Goal: Use online tool/utility: Utilize a website feature to perform a specific function

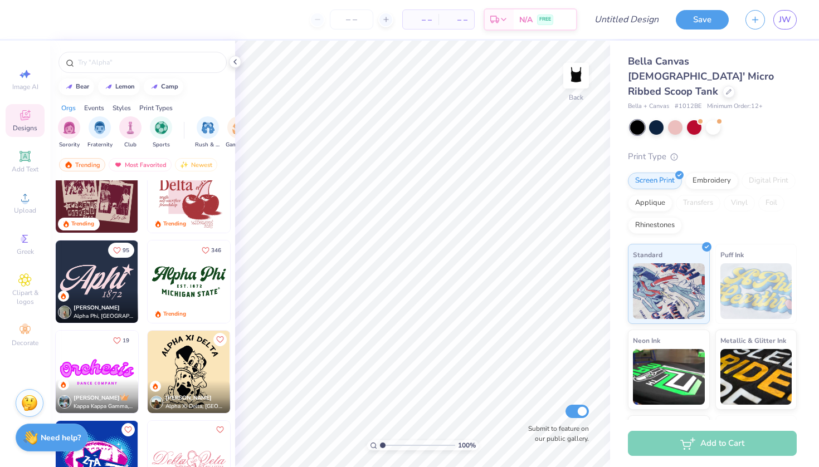
scroll to position [842, 0]
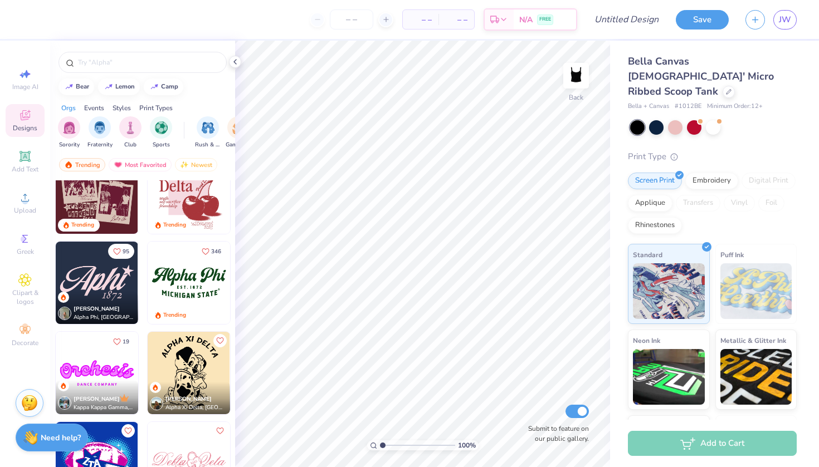
click at [184, 287] on img at bounding box center [189, 283] width 82 height 82
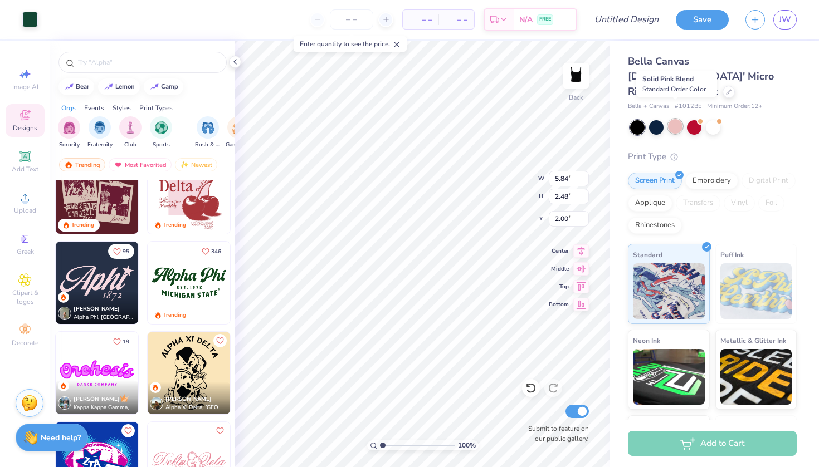
click at [671, 119] on div at bounding box center [675, 126] width 14 height 14
click at [651, 119] on div at bounding box center [656, 126] width 14 height 14
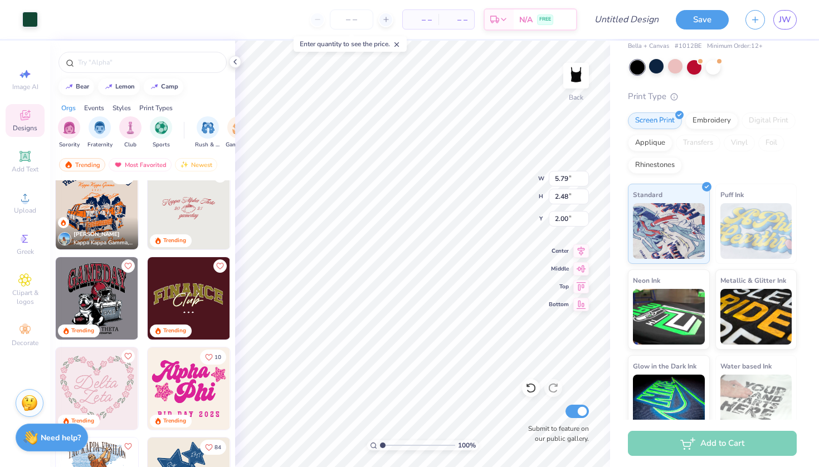
scroll to position [1278, 0]
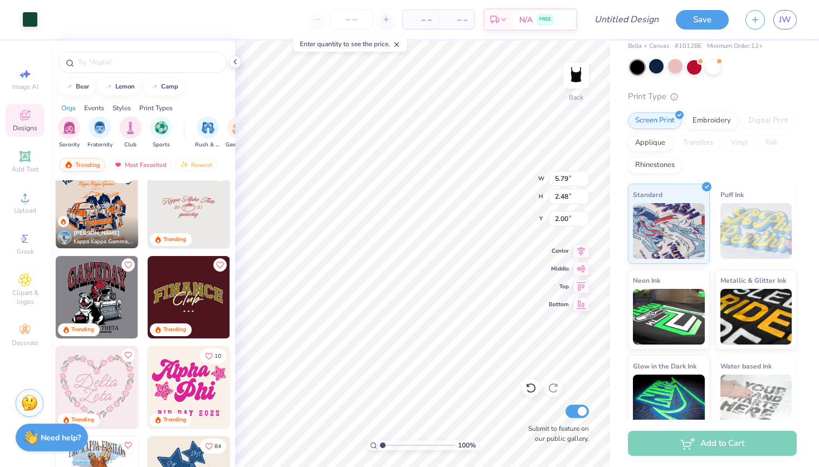
click at [81, 164] on div "Trending" at bounding box center [82, 164] width 46 height 13
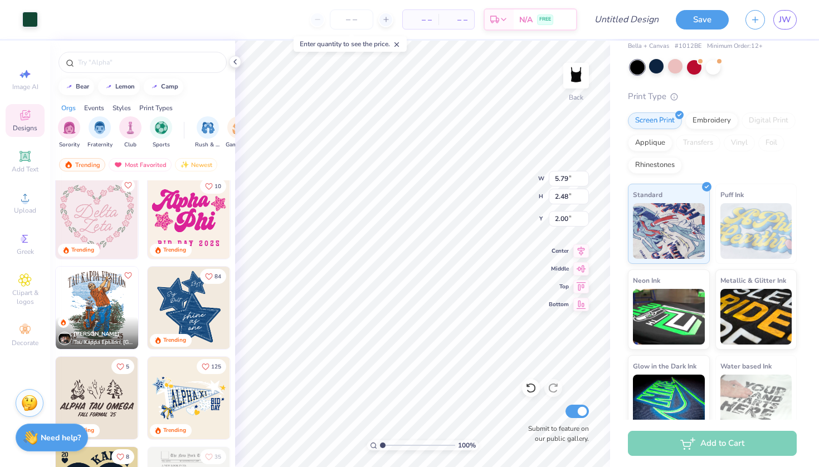
scroll to position [1449, 0]
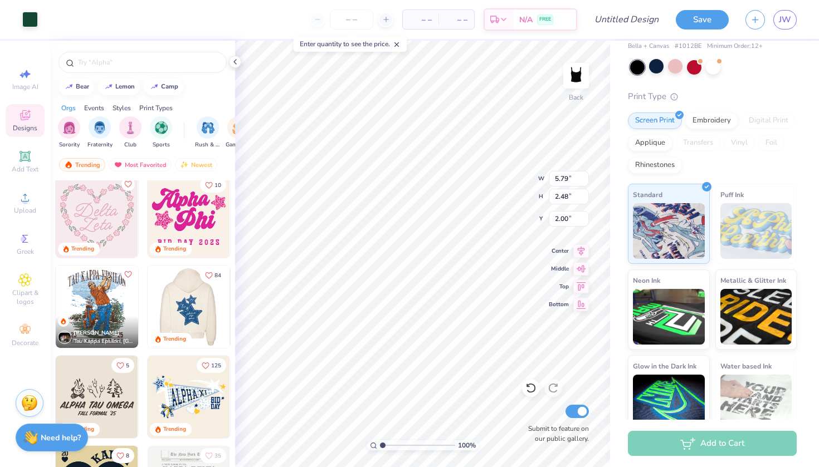
click at [201, 304] on img at bounding box center [188, 307] width 82 height 82
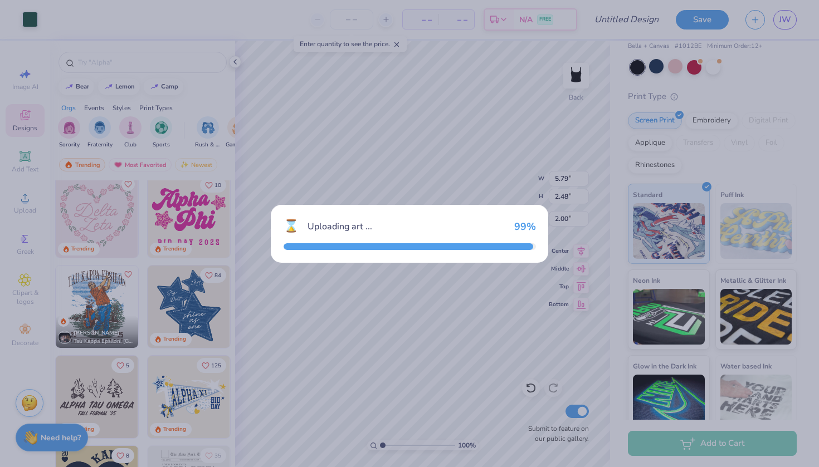
type input "7.26"
type input "8.48"
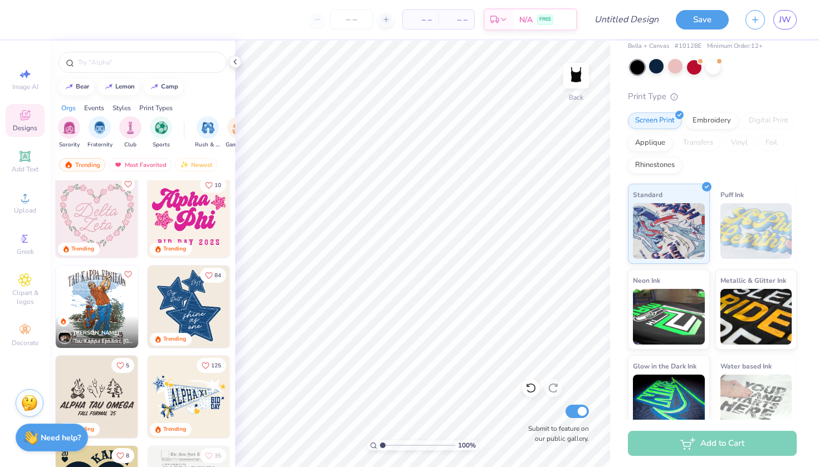
click at [155, 299] on img at bounding box center [189, 307] width 82 height 82
type input "0.67"
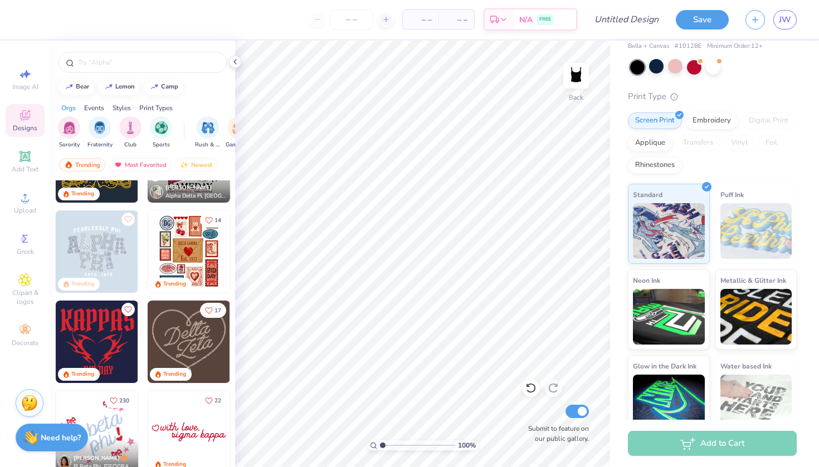
scroll to position [420, 0]
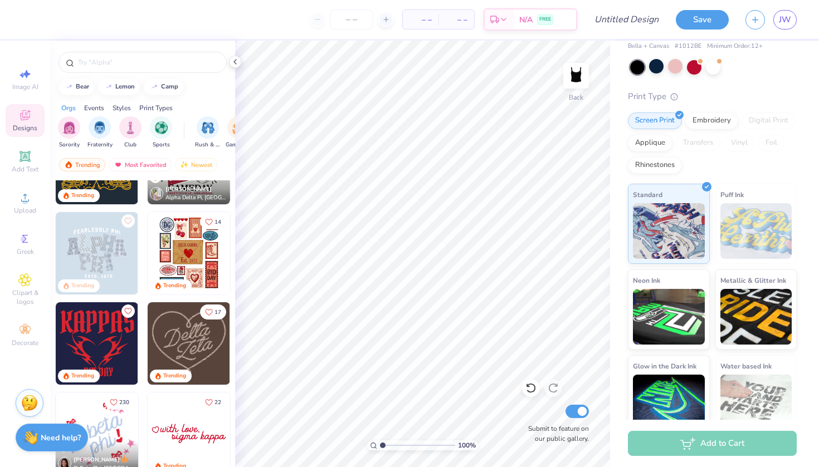
click at [182, 334] on img at bounding box center [189, 343] width 82 height 82
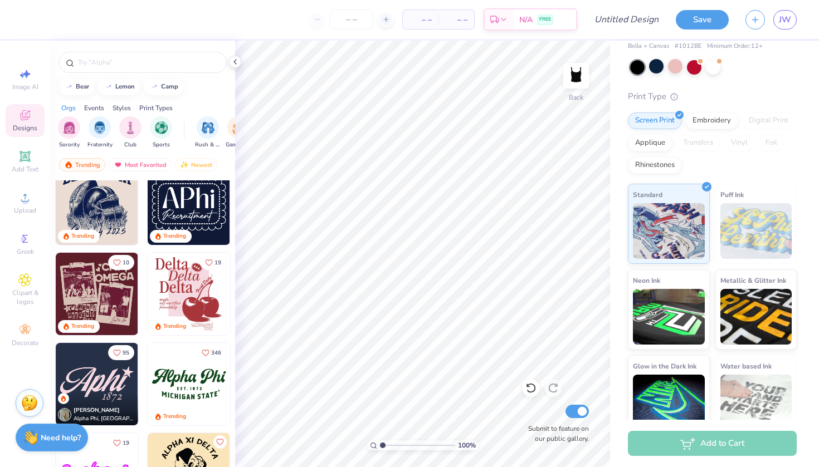
scroll to position [759, 0]
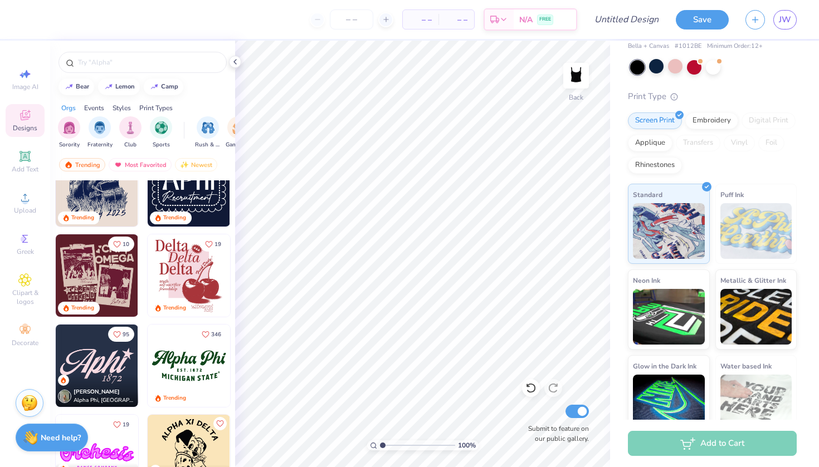
click at [198, 365] on img at bounding box center [189, 366] width 82 height 82
type input "1.47"
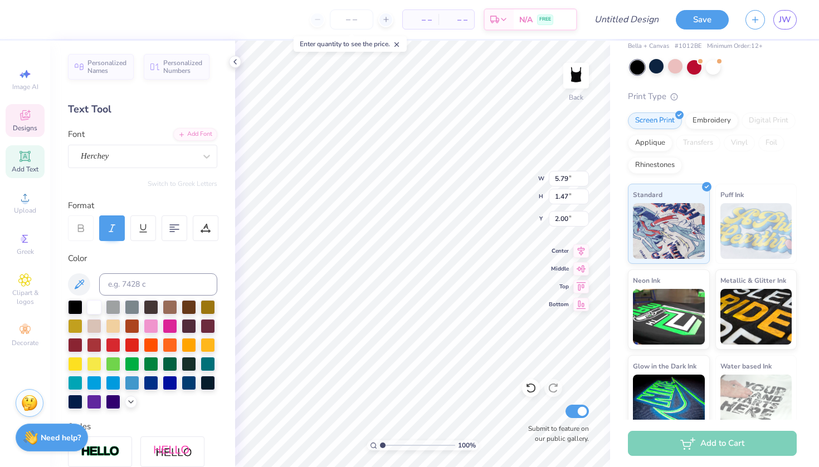
scroll to position [0, 0]
type textarea "A"
type textarea "F"
type textarea "w"
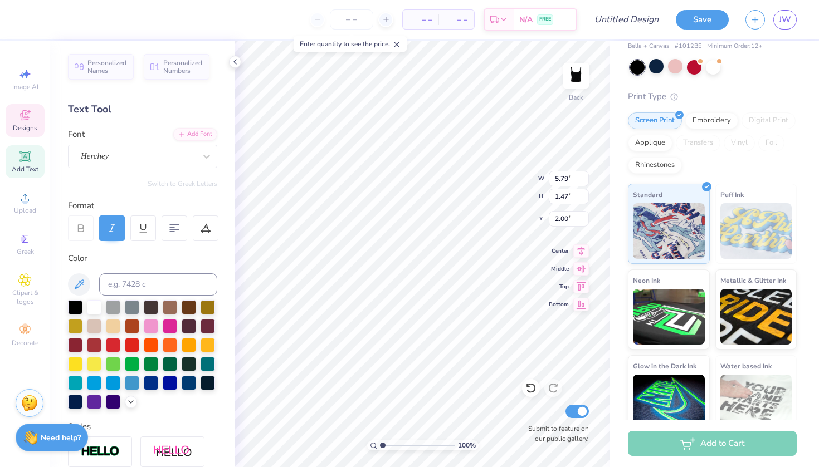
type textarea "Women's Fitness"
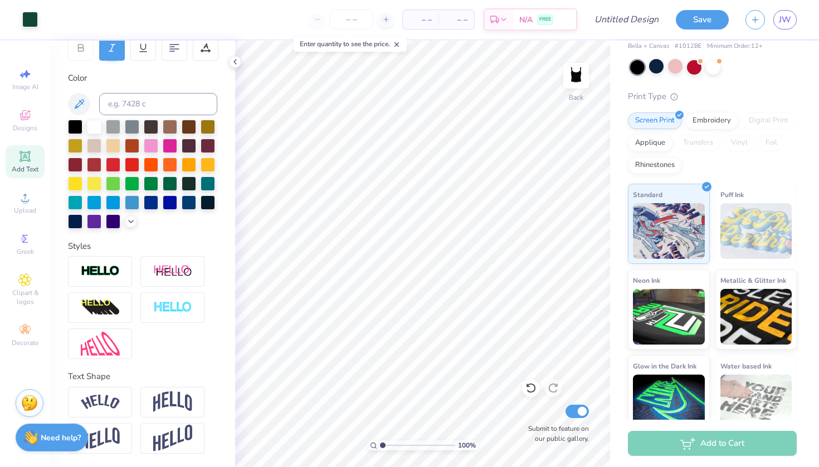
scroll to position [180, 0]
click at [168, 399] on img at bounding box center [172, 402] width 39 height 21
click at [115, 410] on div at bounding box center [100, 402] width 64 height 31
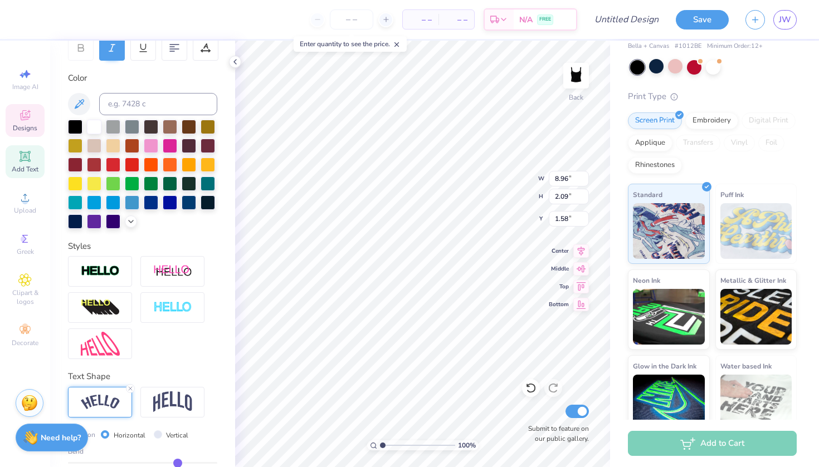
click at [16, 115] on div "Designs" at bounding box center [25, 120] width 39 height 33
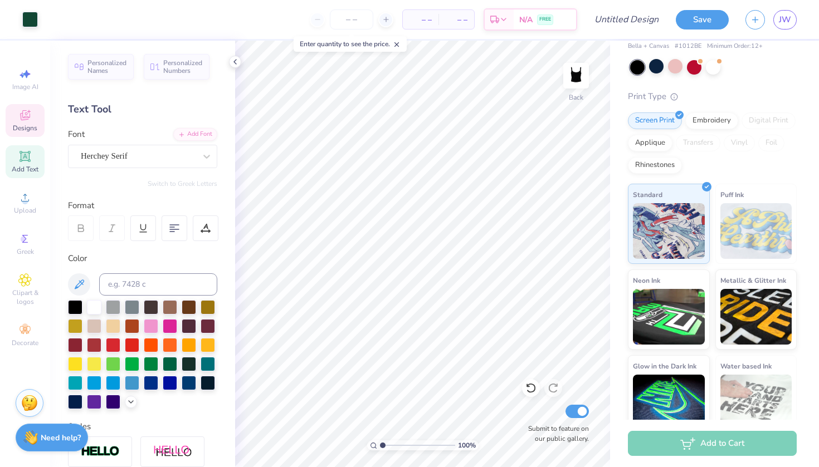
click at [36, 125] on span "Designs" at bounding box center [25, 128] width 25 height 9
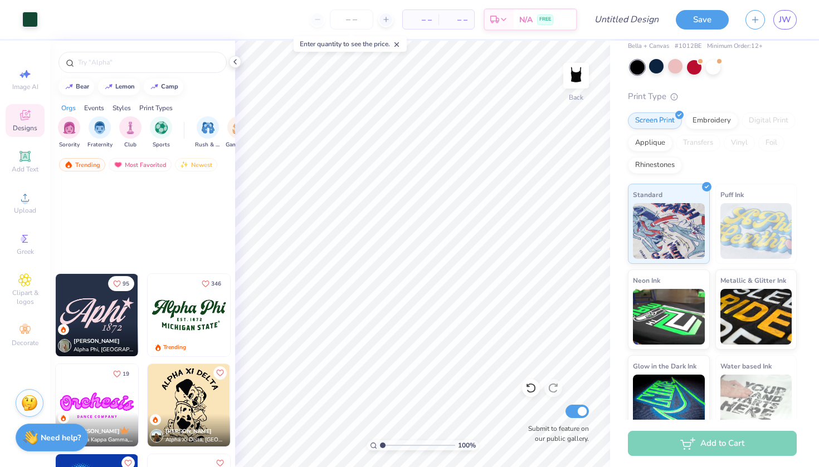
scroll to position [808, 0]
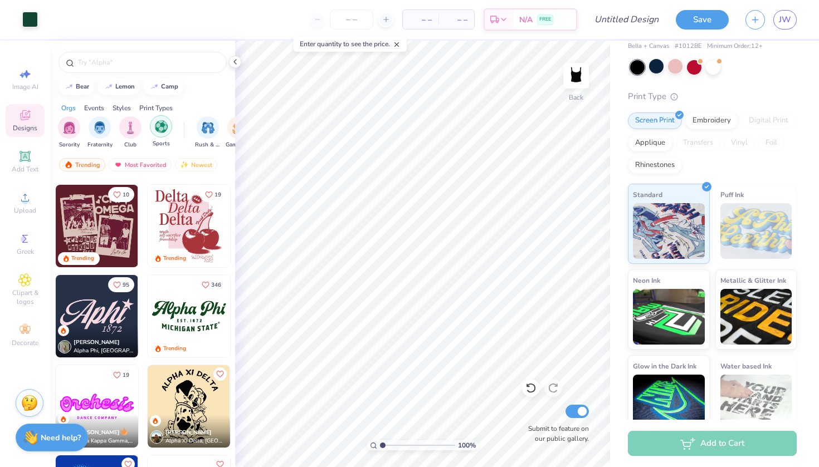
click at [167, 121] on img "filter for Sports" at bounding box center [161, 126] width 13 height 13
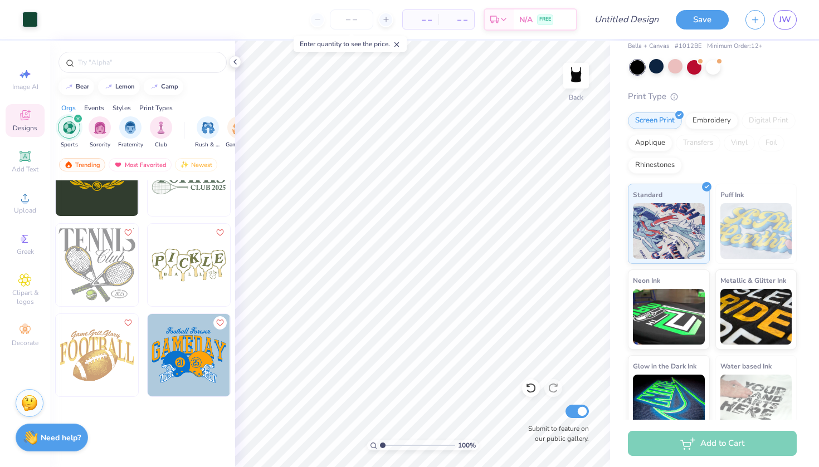
scroll to position [1605, 0]
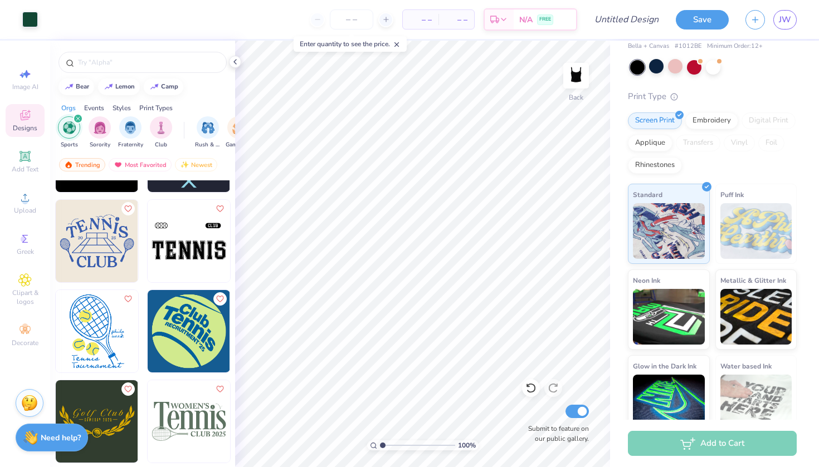
click at [79, 118] on icon "filter for Sports" at bounding box center [77, 118] width 3 height 3
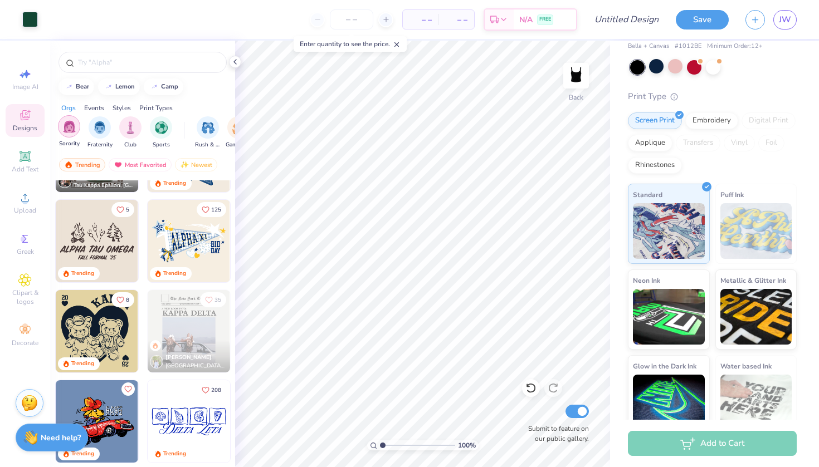
click at [73, 125] on img "filter for Sorority" at bounding box center [69, 126] width 13 height 13
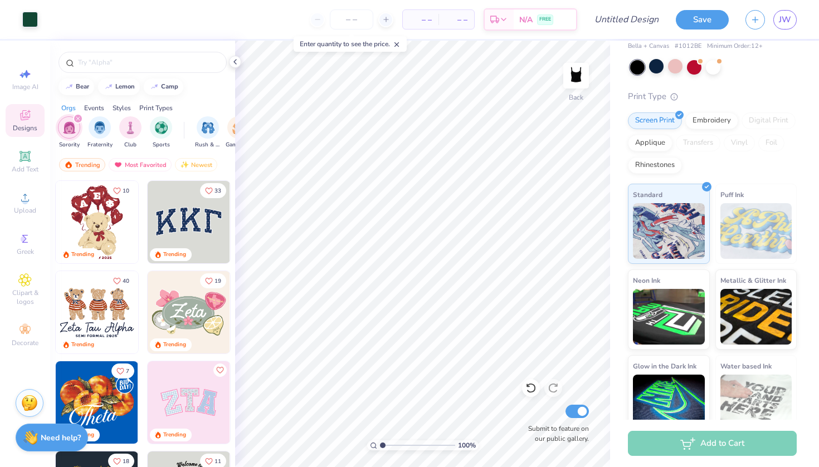
click at [76, 118] on icon "filter for Sorority" at bounding box center [77, 118] width 3 height 3
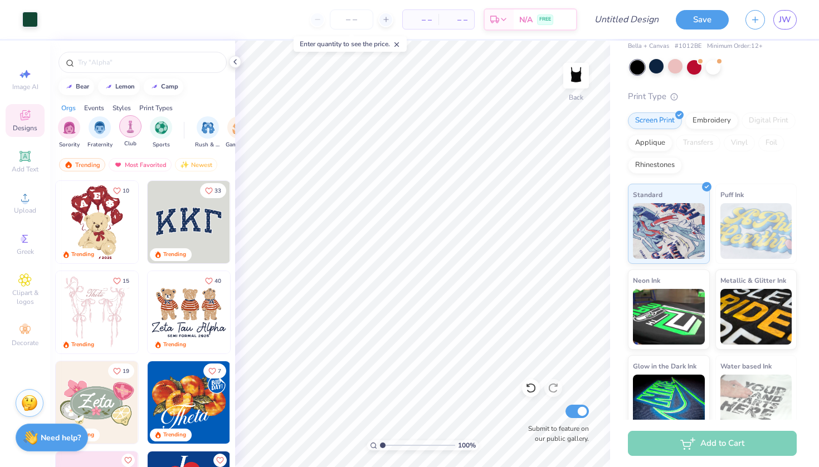
click at [130, 135] on div "filter for Club" at bounding box center [130, 126] width 22 height 22
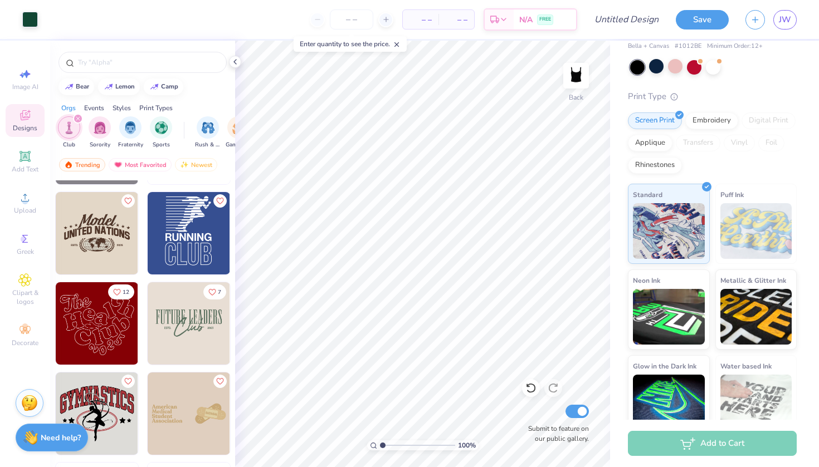
scroll to position [892, 0]
click at [25, 77] on icon at bounding box center [24, 73] width 13 height 13
select select "4"
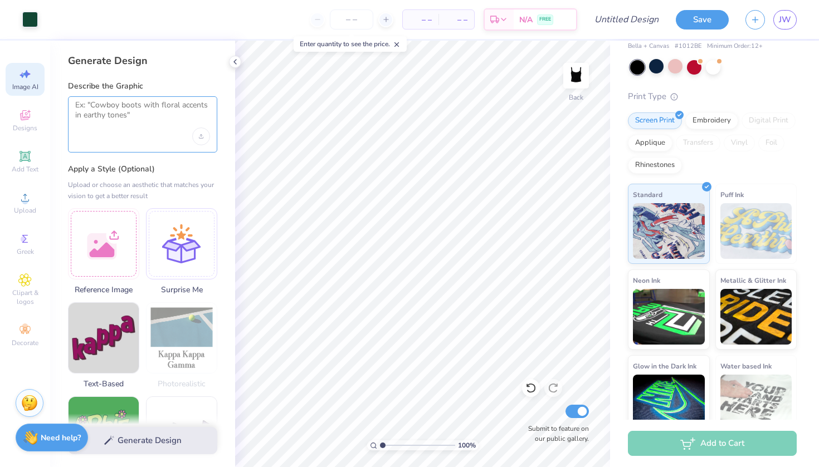
click at [138, 119] on textarea at bounding box center [142, 114] width 135 height 28
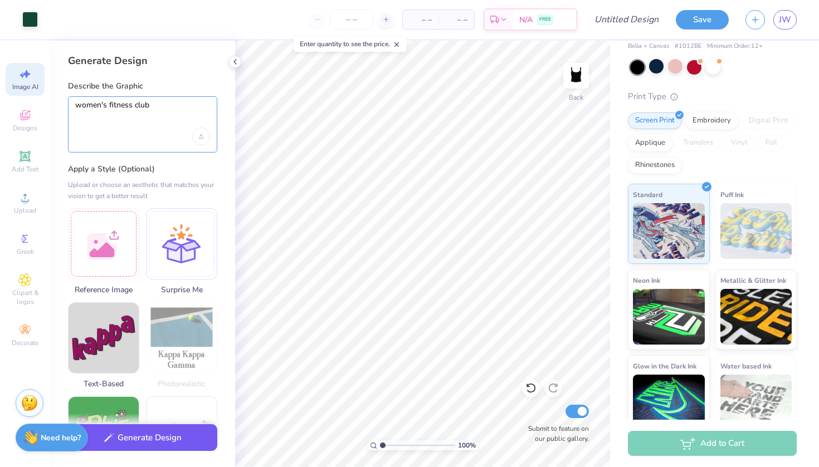
type textarea "women's fitness club"
click at [154, 434] on button "Generate Design" at bounding box center [142, 437] width 149 height 27
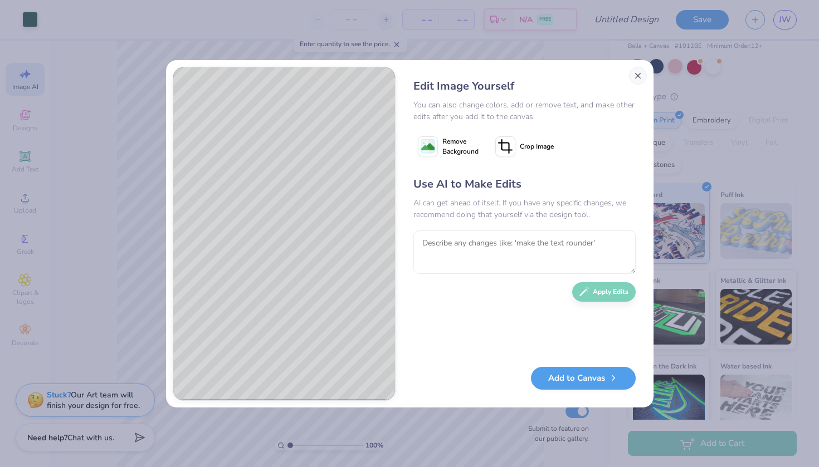
click at [635, 73] on button "Close" at bounding box center [638, 76] width 18 height 18
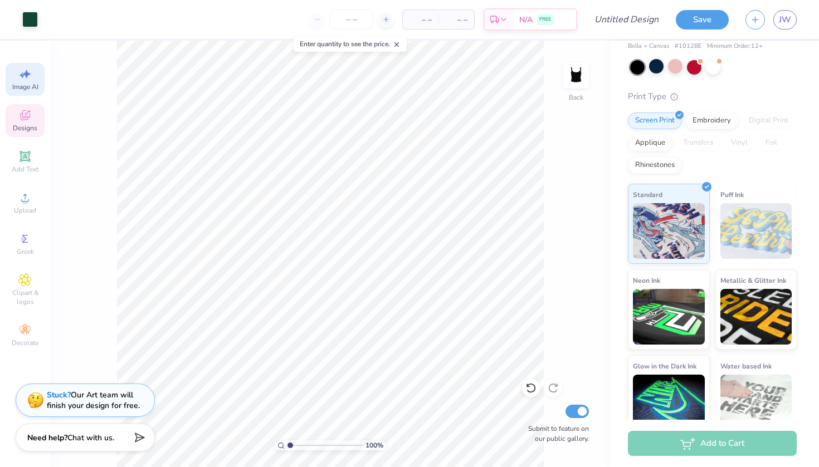
click at [7, 128] on div "Designs" at bounding box center [25, 120] width 39 height 33
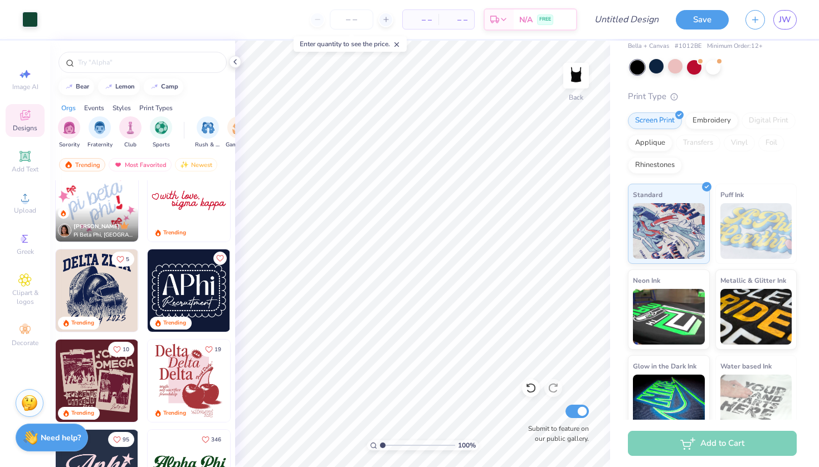
scroll to position [655, 0]
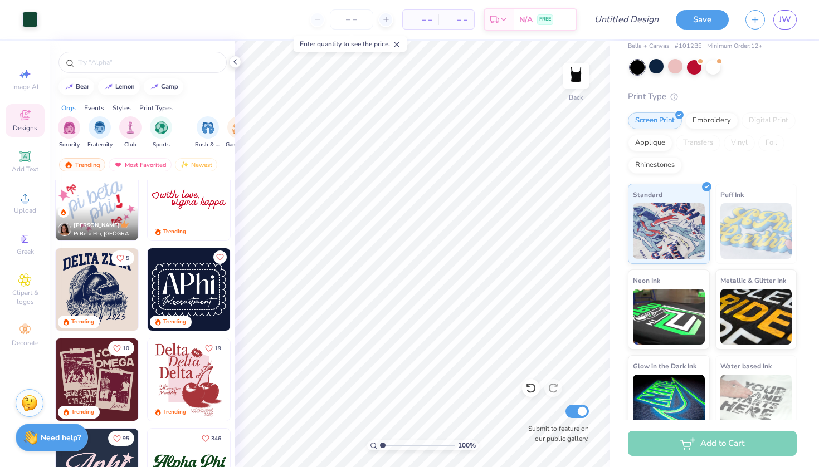
click at [186, 291] on img at bounding box center [189, 289] width 82 height 82
type input "5.93"
type input "4.29"
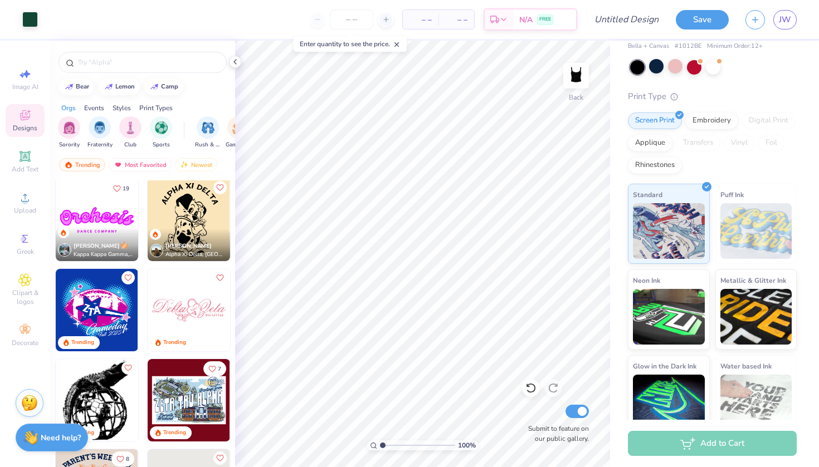
scroll to position [996, 0]
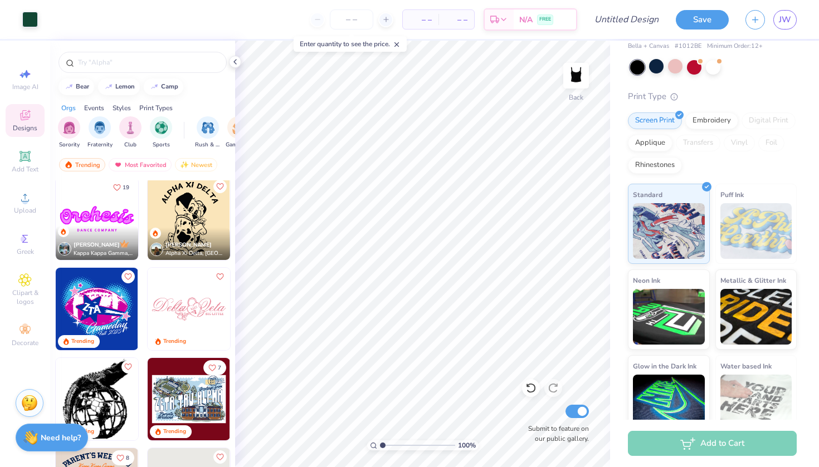
click at [119, 222] on img at bounding box center [97, 219] width 82 height 82
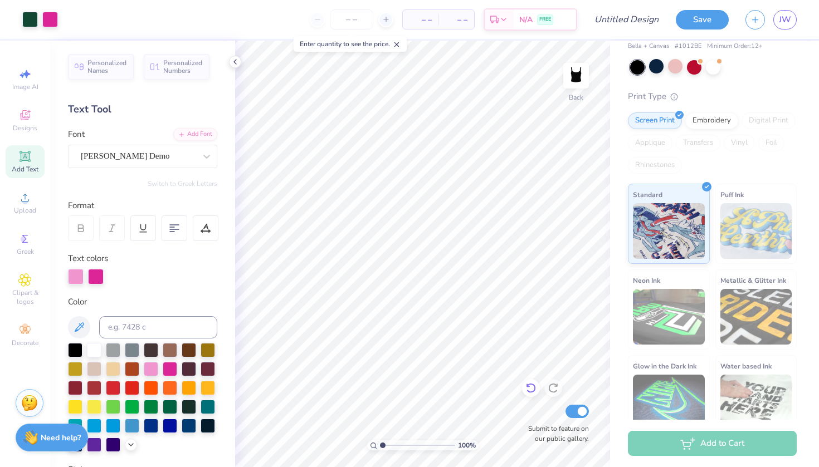
click at [535, 392] on icon at bounding box center [530, 388] width 11 height 11
type textarea "O"
type textarea "Women's Fitness"
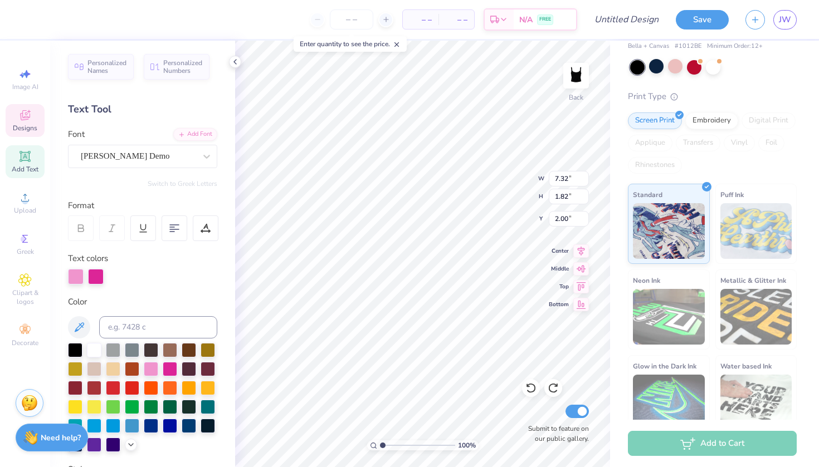
scroll to position [0, 3]
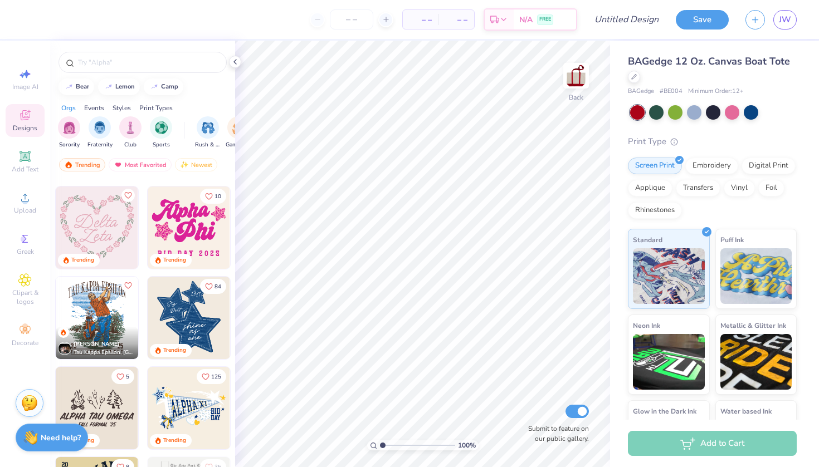
scroll to position [1462, 0]
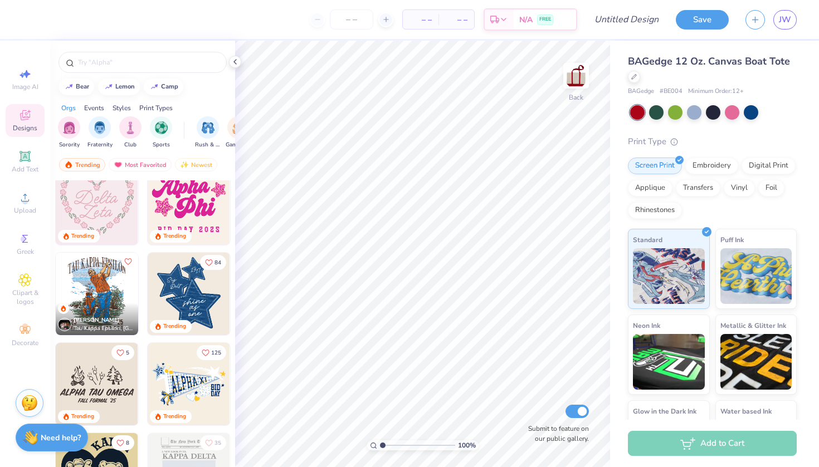
click at [185, 297] on img at bounding box center [189, 294] width 82 height 82
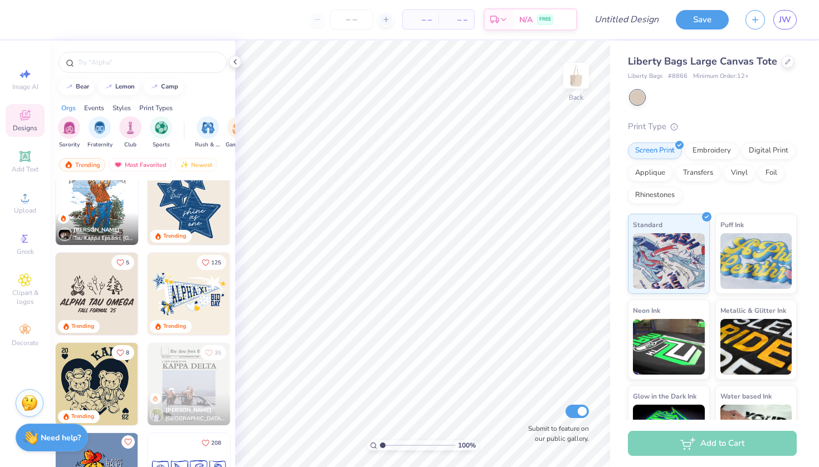
scroll to position [1570, 0]
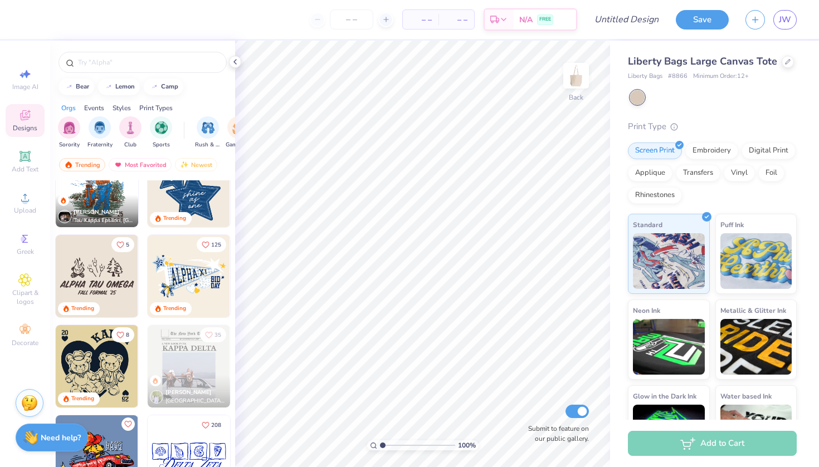
click at [197, 203] on img at bounding box center [189, 186] width 82 height 82
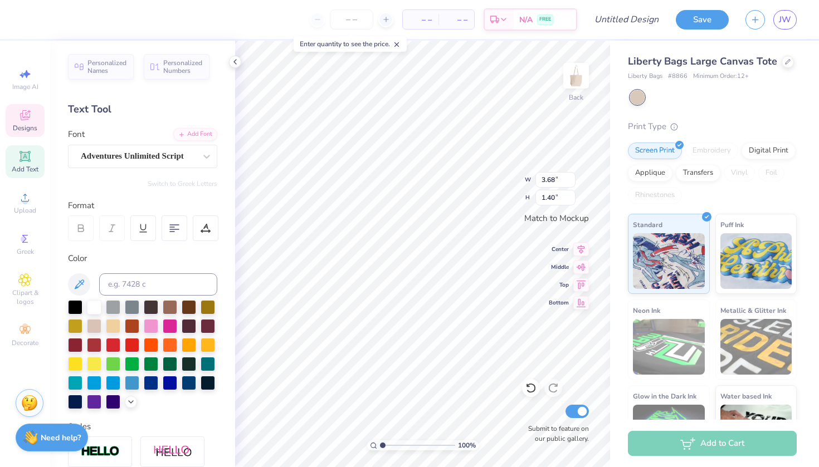
scroll to position [0, 1]
type textarea "Women's"
type input "8.51"
type input "8.30"
type input "2.15"
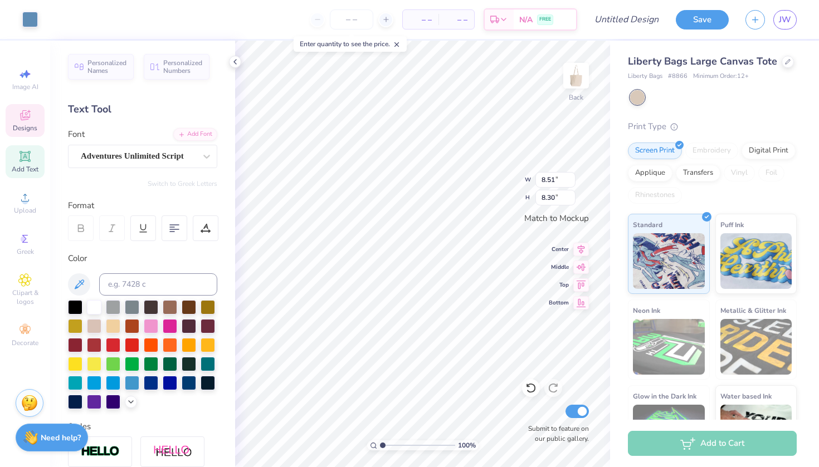
type input "0.63"
type input "5.63"
type input "1.63"
type input "4.95"
type input "1.43"
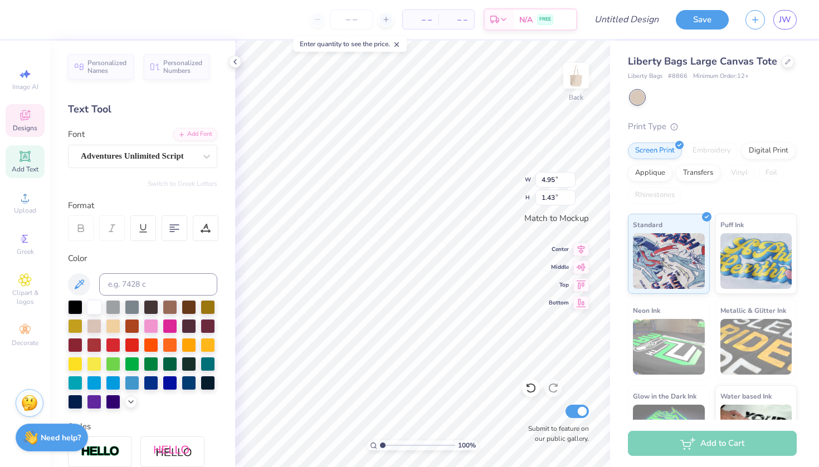
type input "8.51"
type input "8.30"
type input "2.15"
type input "0.63"
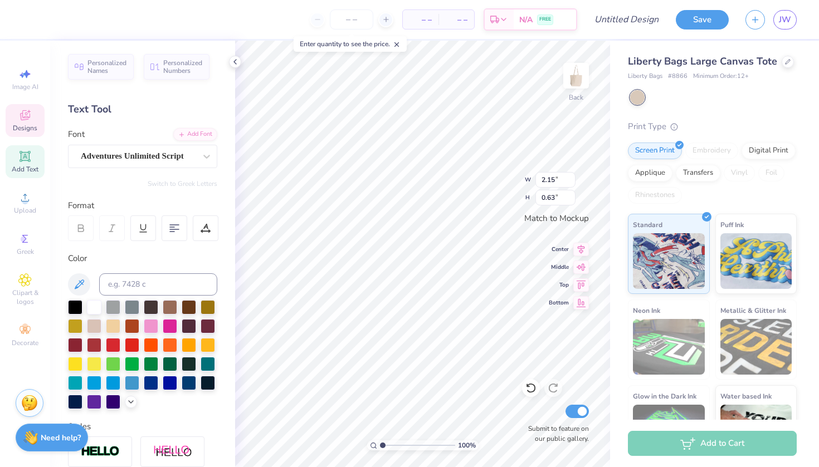
type textarea "Fitness"
type input "3.79"
type input "1.15"
type input "7.90"
type input "7.69"
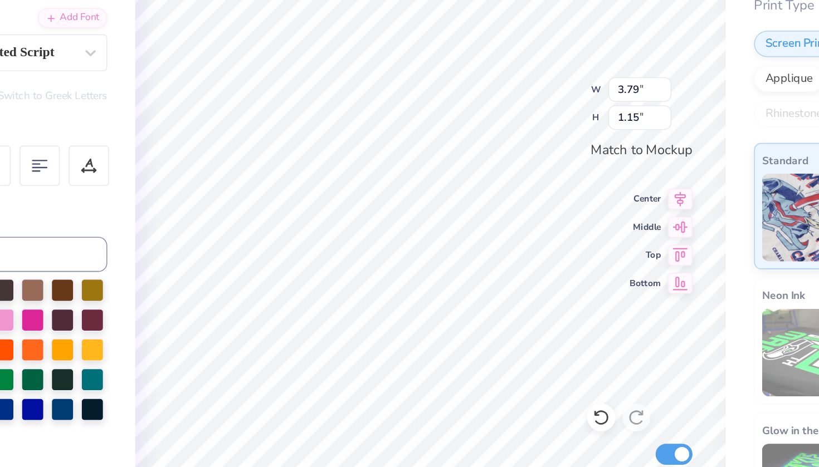
type input "3.59"
type input "1.09"
type input "8.67"
type input "8.45"
type textarea "Utampa"
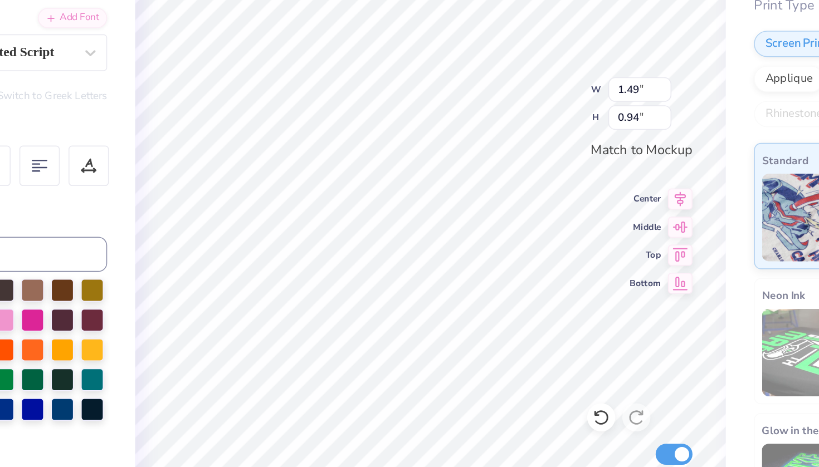
scroll to position [0, 1]
type input "1.90"
type input "0.83"
type input "3.25"
type input "1.03"
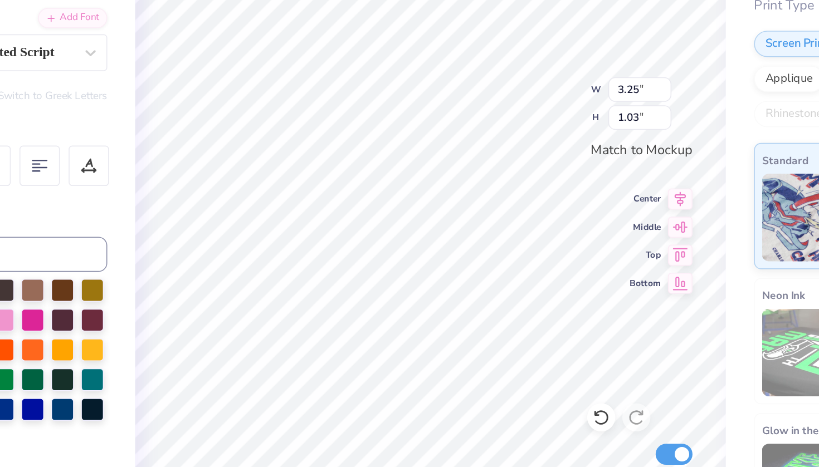
type input "5.87"
type input "5.94"
type input "3.25"
type input "1.03"
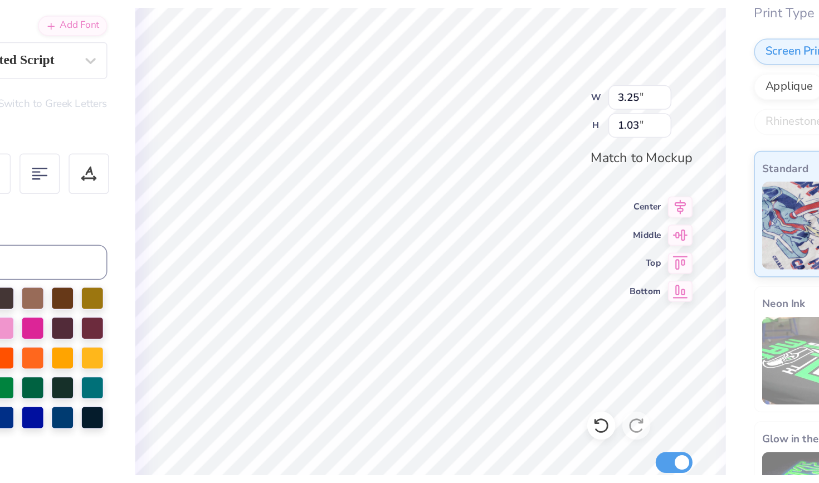
scroll to position [1, 0]
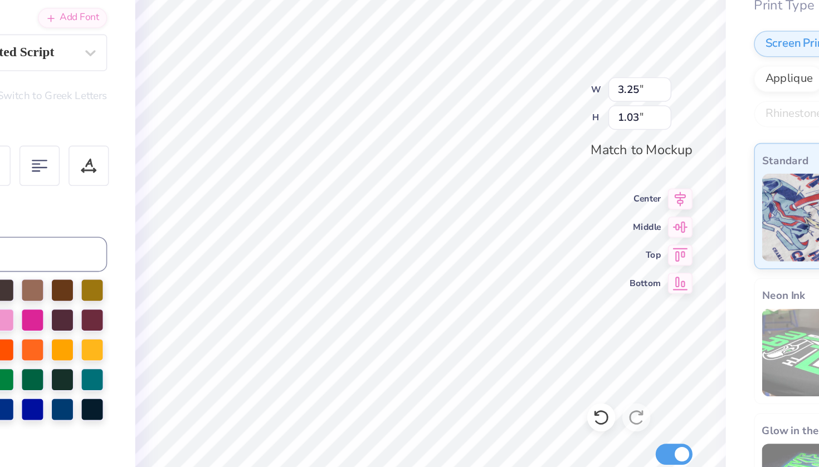
type textarea "Club"
type input "5.34"
type input "5.41"
type input "3.25"
type input "1.03"
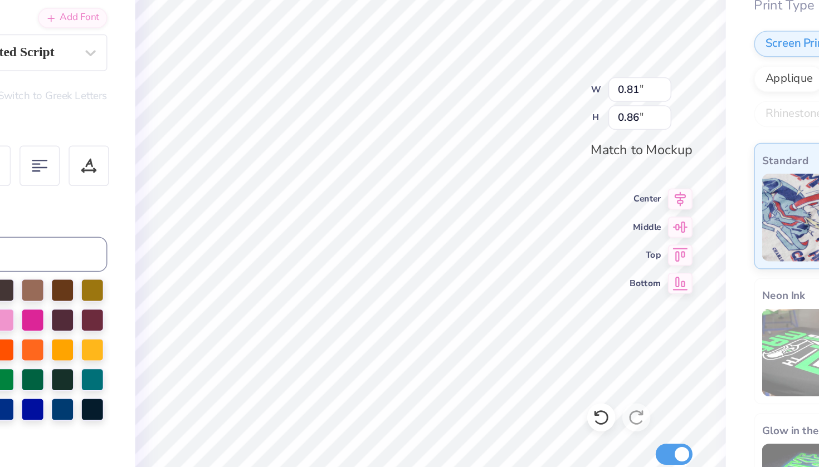
type input "0.81"
type input "0.86"
type textarea "20"
type input "0.80"
type input "0.87"
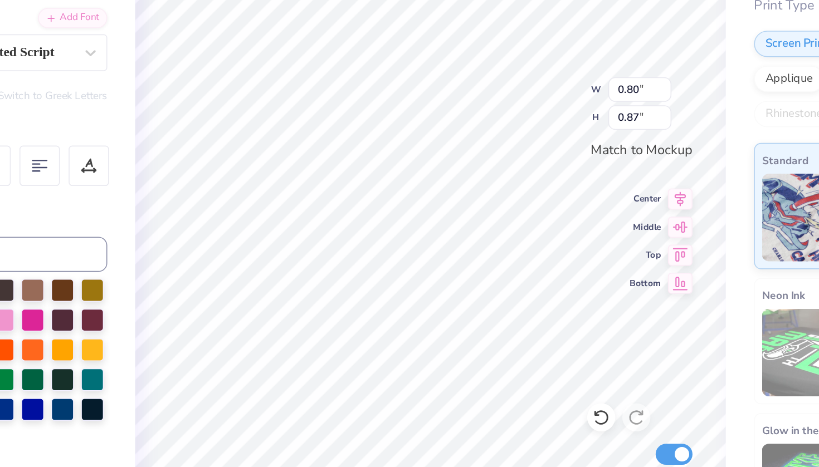
type textarea "24"
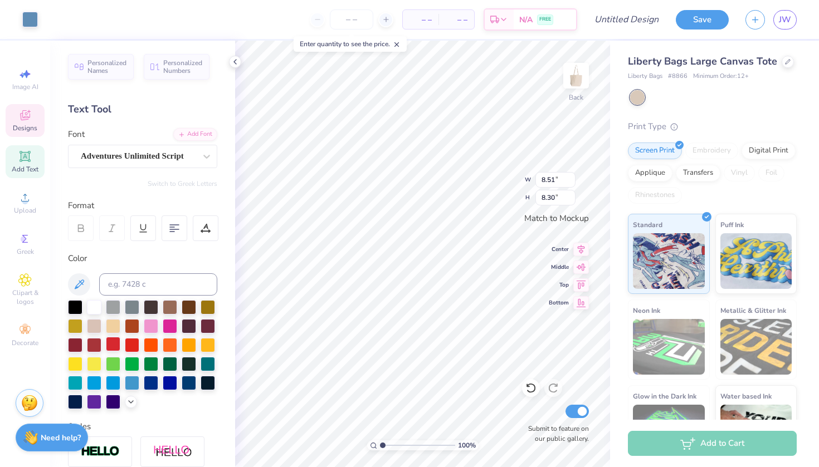
click at [115, 347] on div at bounding box center [113, 344] width 14 height 14
click at [96, 306] on div at bounding box center [94, 306] width 14 height 14
type input "5.87"
type input "5.94"
click at [531, 385] on icon at bounding box center [530, 389] width 9 height 10
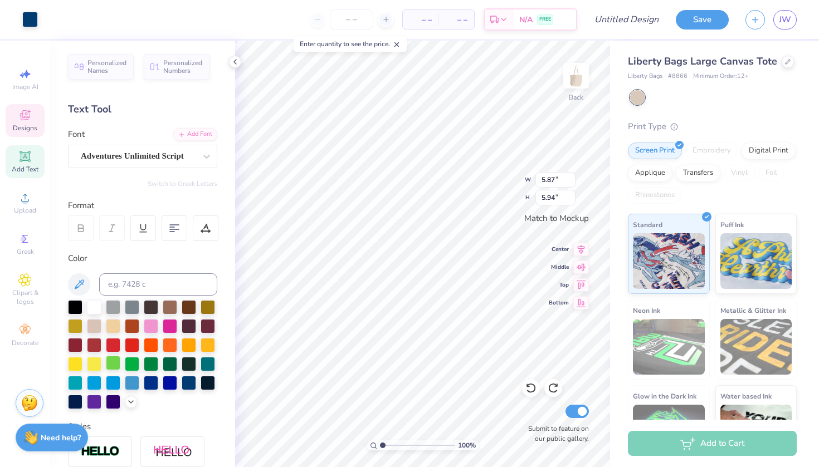
click at [109, 363] on div at bounding box center [113, 363] width 14 height 14
click at [534, 390] on icon at bounding box center [530, 388] width 11 height 11
click at [33, 23] on div at bounding box center [30, 19] width 16 height 16
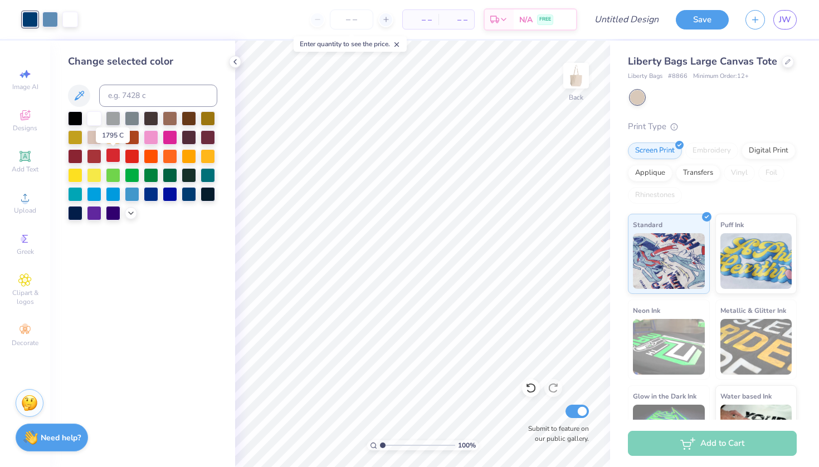
click at [111, 163] on div at bounding box center [113, 155] width 14 height 14
click at [85, 98] on icon at bounding box center [78, 95] width 13 height 13
click at [77, 96] on icon at bounding box center [79, 95] width 9 height 9
click at [129, 208] on div at bounding box center [142, 165] width 149 height 109
click at [130, 214] on icon at bounding box center [130, 212] width 9 height 9
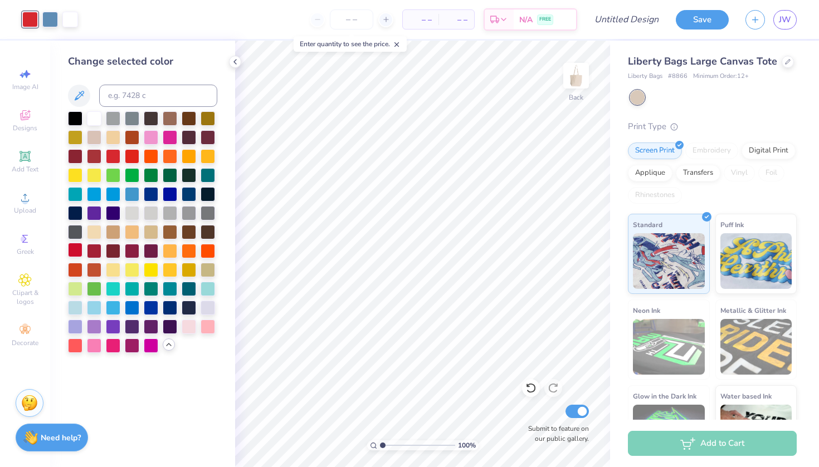
click at [74, 251] on div at bounding box center [75, 250] width 14 height 14
click at [97, 252] on div at bounding box center [94, 250] width 14 height 14
click at [133, 161] on div at bounding box center [132, 155] width 14 height 14
click at [112, 163] on div at bounding box center [113, 155] width 14 height 14
click at [51, 23] on div at bounding box center [50, 19] width 16 height 16
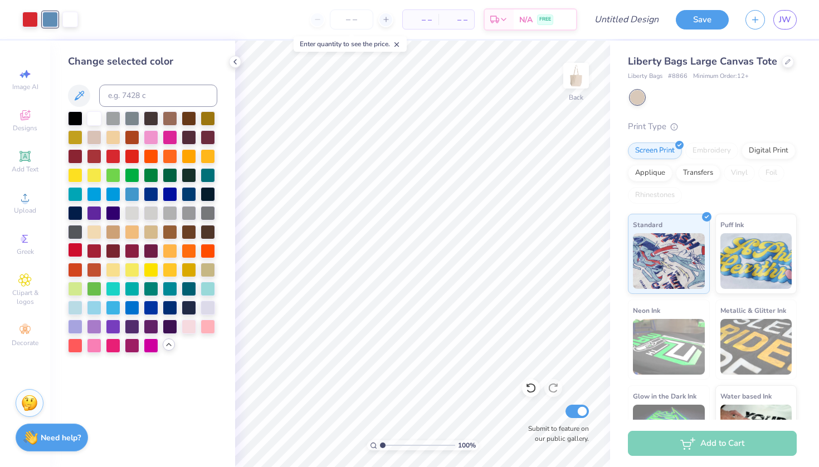
click at [78, 250] on div at bounding box center [75, 250] width 14 height 14
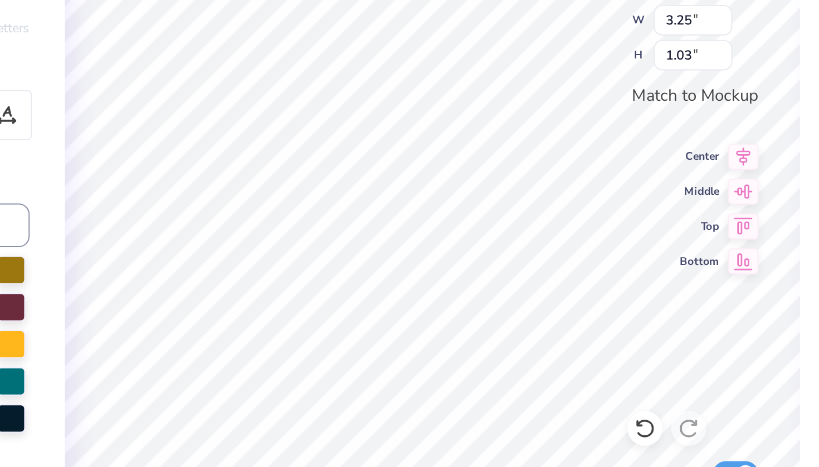
type input "5.76"
type input "5.84"
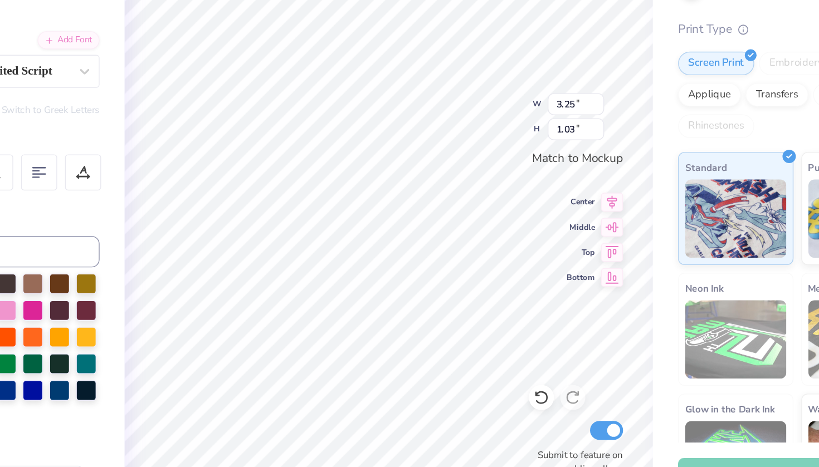
type input "5.34"
type input "5.41"
type input "5.76"
type input "5.84"
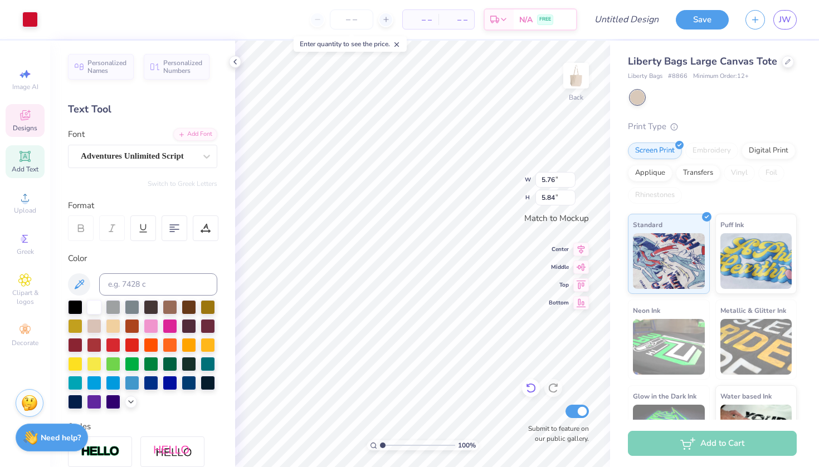
click at [532, 391] on icon at bounding box center [530, 388] width 11 height 11
click at [25, 18] on div at bounding box center [30, 19] width 16 height 16
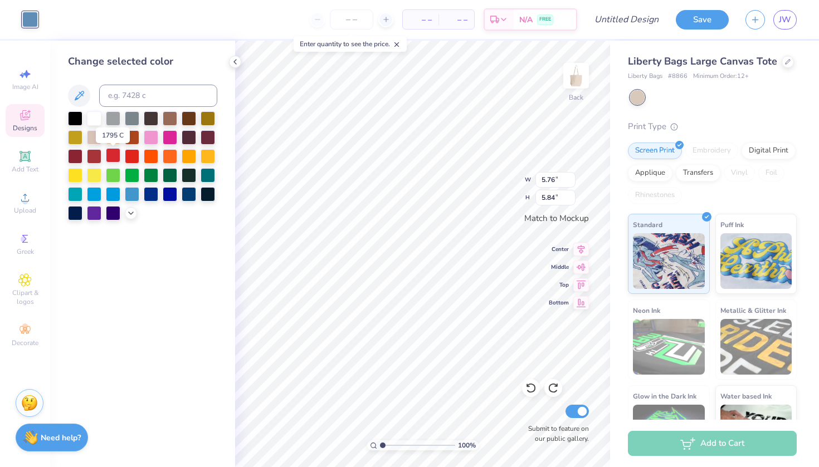
click at [114, 160] on div at bounding box center [113, 155] width 14 height 14
click at [129, 213] on icon at bounding box center [130, 212] width 9 height 9
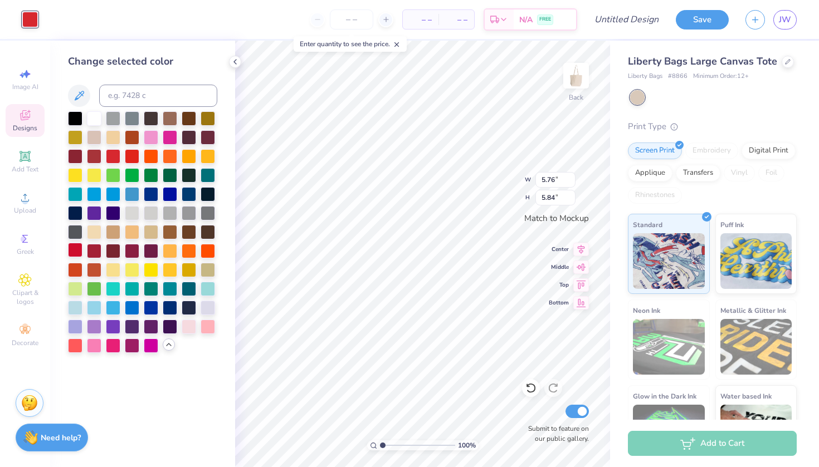
click at [74, 252] on div at bounding box center [75, 250] width 14 height 14
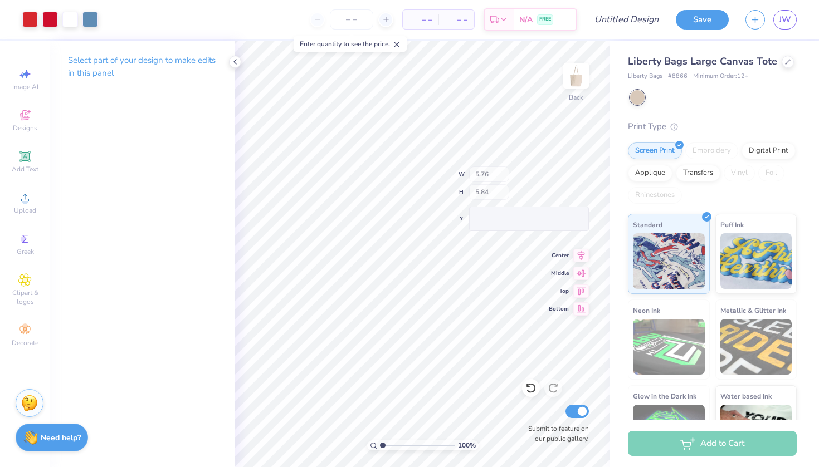
type input "8.67"
type input "8.45"
click at [538, 392] on div at bounding box center [531, 388] width 18 height 18
click at [535, 392] on icon at bounding box center [530, 388] width 11 height 11
click at [535, 391] on icon at bounding box center [530, 388] width 11 height 11
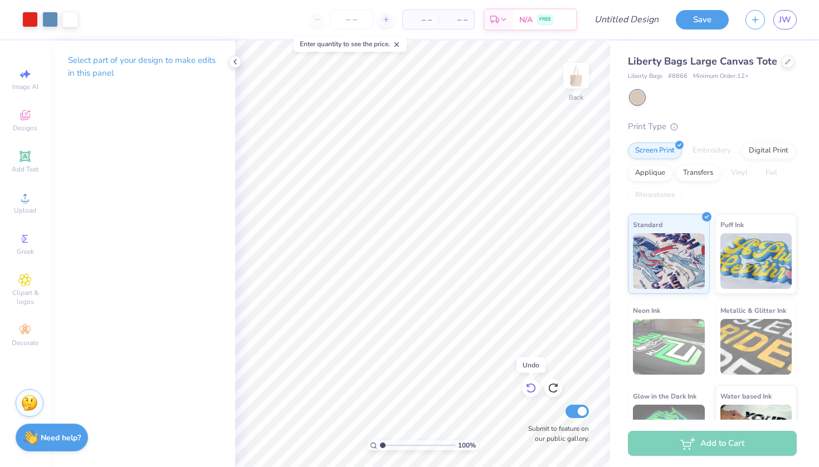
click at [535, 391] on icon at bounding box center [530, 388] width 11 height 11
click at [53, 21] on div at bounding box center [50, 19] width 16 height 16
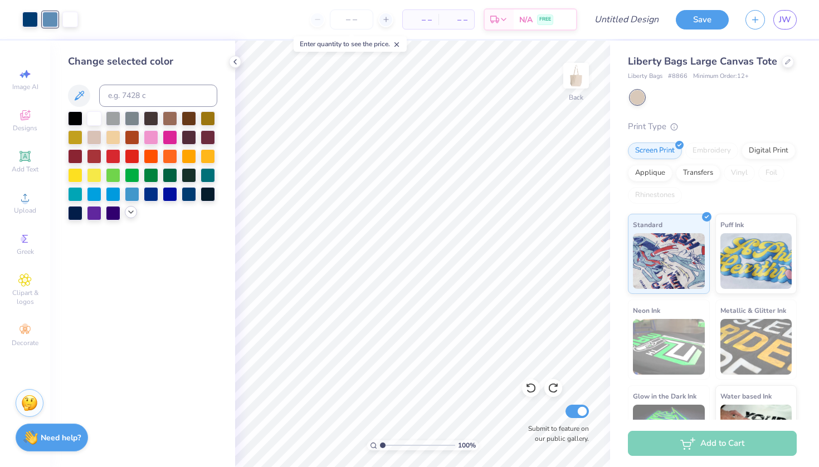
click at [130, 212] on icon at bounding box center [130, 212] width 9 height 9
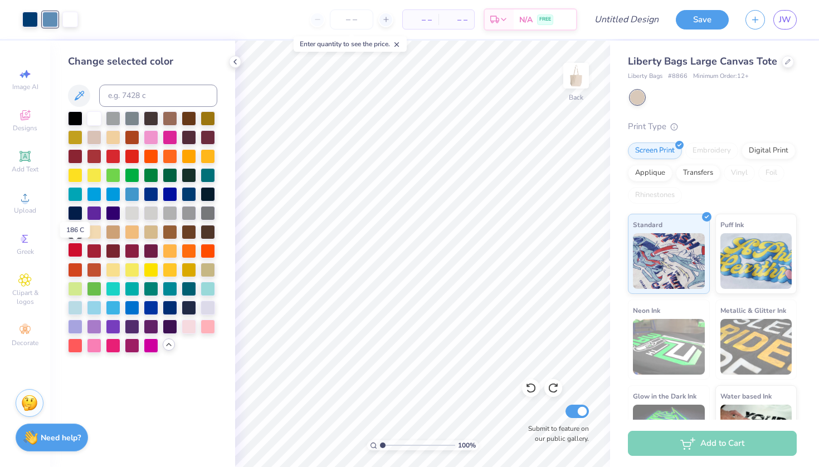
click at [76, 252] on div at bounding box center [75, 250] width 14 height 14
click at [30, 21] on div at bounding box center [30, 19] width 16 height 16
click at [115, 156] on div at bounding box center [113, 155] width 14 height 14
click at [115, 159] on div at bounding box center [113, 155] width 14 height 14
click at [77, 247] on div at bounding box center [75, 250] width 14 height 14
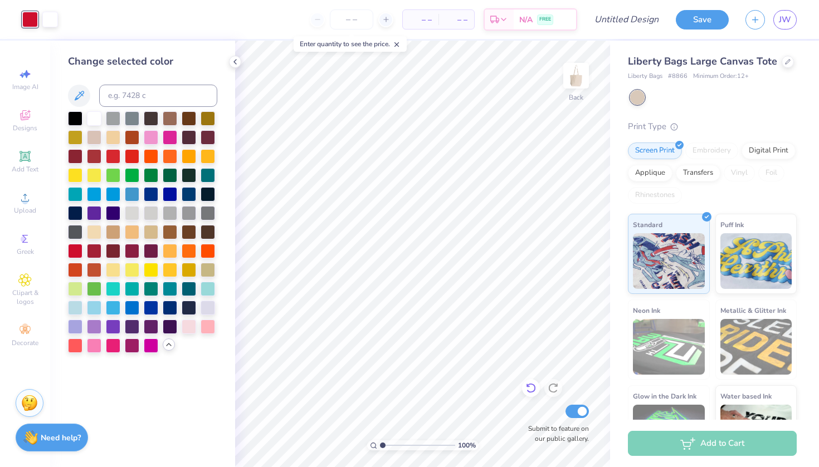
click at [533, 388] on icon at bounding box center [530, 388] width 11 height 11
click at [96, 116] on div at bounding box center [94, 117] width 14 height 14
click at [32, 20] on div at bounding box center [30, 19] width 16 height 16
click at [529, 391] on icon at bounding box center [530, 388] width 11 height 11
click at [52, 16] on div at bounding box center [50, 19] width 16 height 16
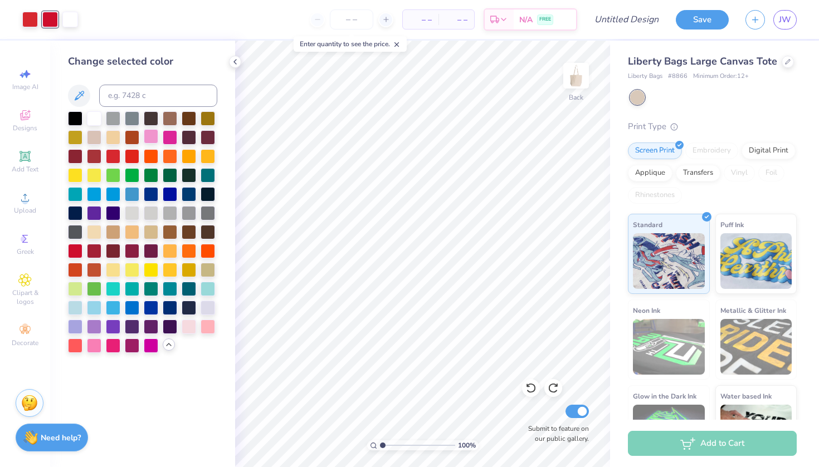
click at [149, 134] on div at bounding box center [151, 136] width 14 height 14
click at [29, 18] on div at bounding box center [30, 19] width 16 height 16
click at [77, 251] on div at bounding box center [75, 250] width 14 height 14
click at [50, 19] on div at bounding box center [50, 19] width 16 height 16
click at [114, 153] on div at bounding box center [113, 155] width 14 height 14
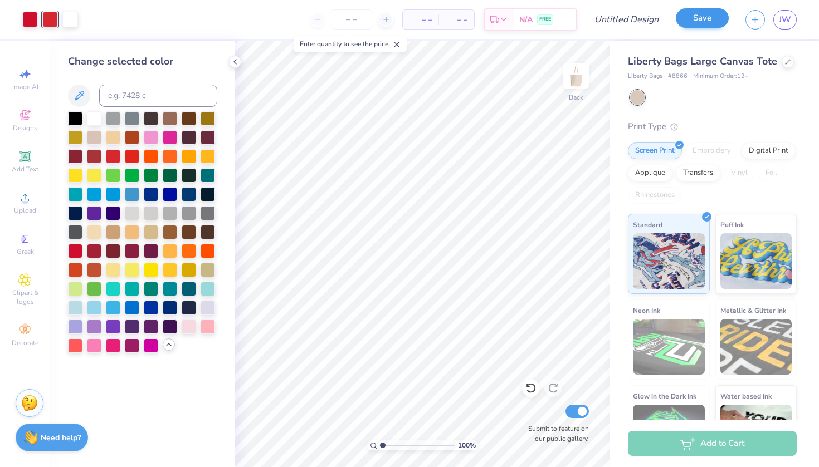
click at [700, 23] on button "Save" at bounding box center [702, 17] width 53 height 19
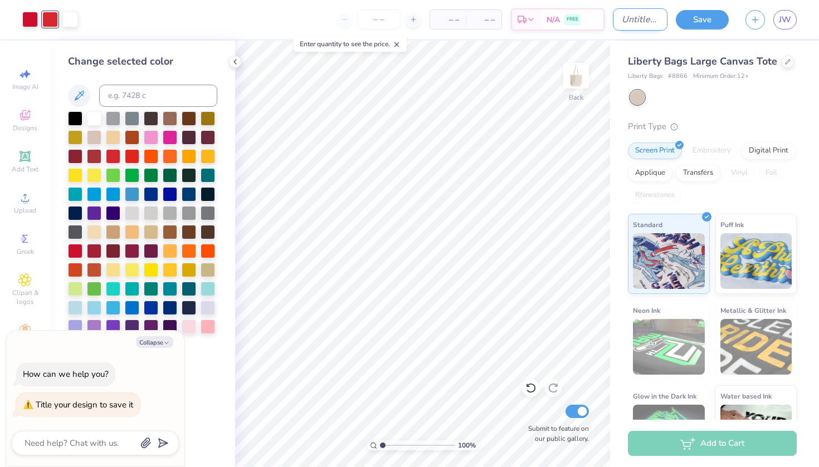
type textarea "x"
click at [626, 17] on input "Design Title" at bounding box center [640, 19] width 55 height 22
type input "S"
type textarea "x"
type input "St"
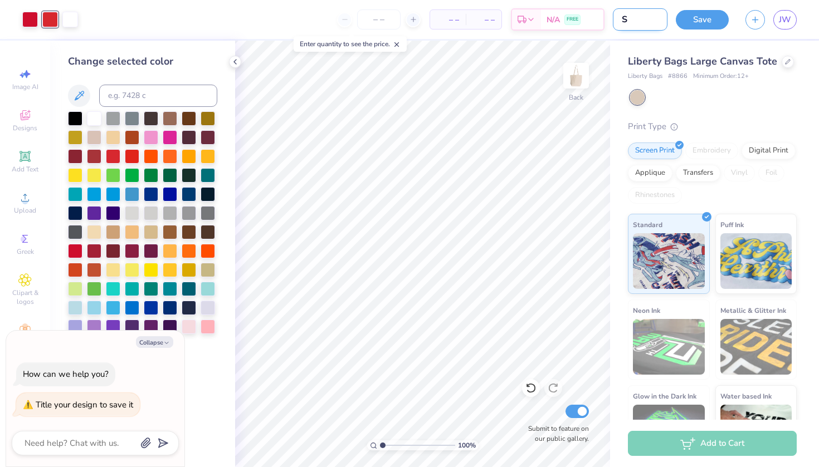
type textarea "x"
type input "Sta"
type textarea "x"
type input "Star"
type textarea "x"
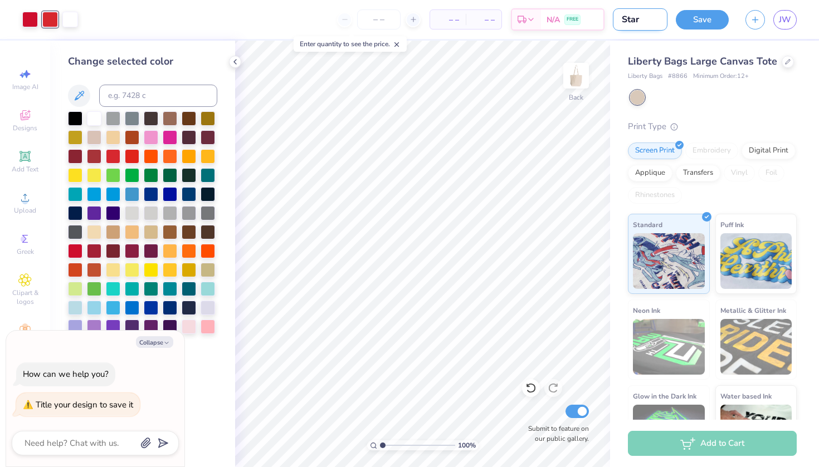
type input "Star"
type textarea "x"
type input "Star T"
type textarea "x"
type input "Star To"
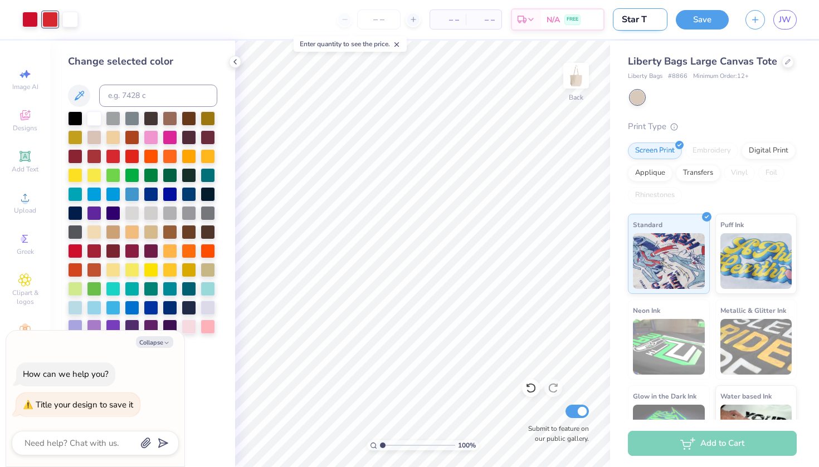
type textarea "x"
type input "Star Tot"
type textarea "x"
type input "Star Tote"
type textarea "x"
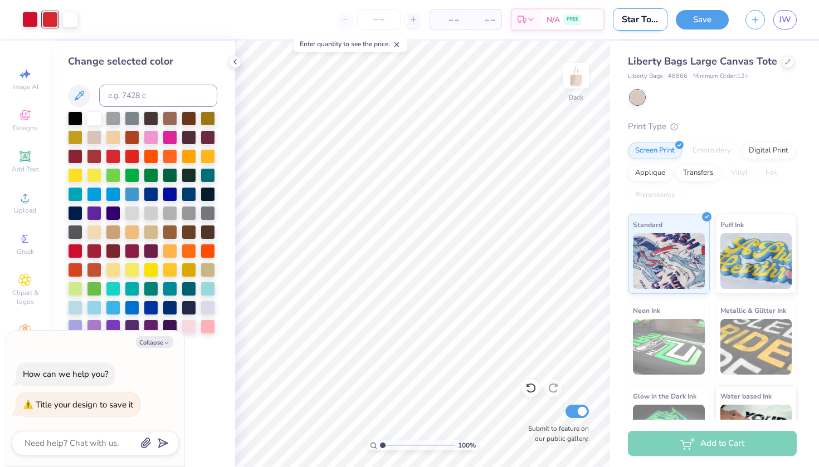
type input "Star Tote"
type textarea "x"
type input "Star Tote B"
type textarea "x"
type input "Star Tote Ba"
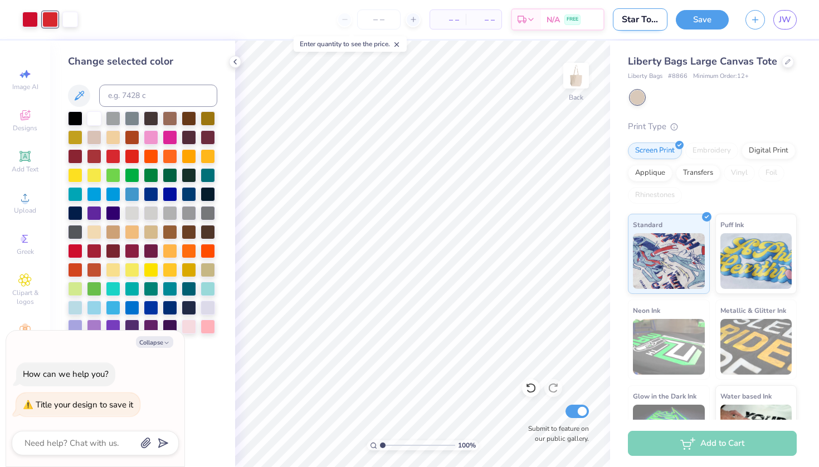
type textarea "x"
type input "Star Tote Bag"
type textarea "x"
type input "Star Tote Bag"
click at [710, 14] on button "Save" at bounding box center [702, 17] width 53 height 19
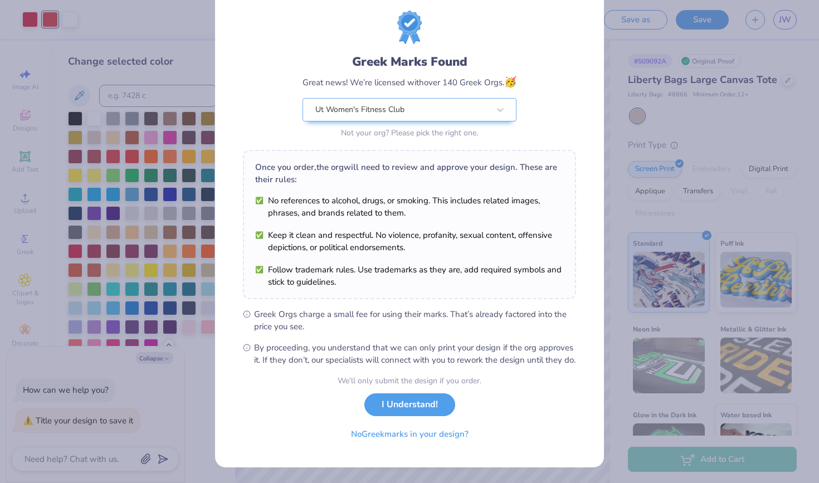
scroll to position [38, 0]
click at [440, 399] on button "I Understand!" at bounding box center [409, 401] width 91 height 23
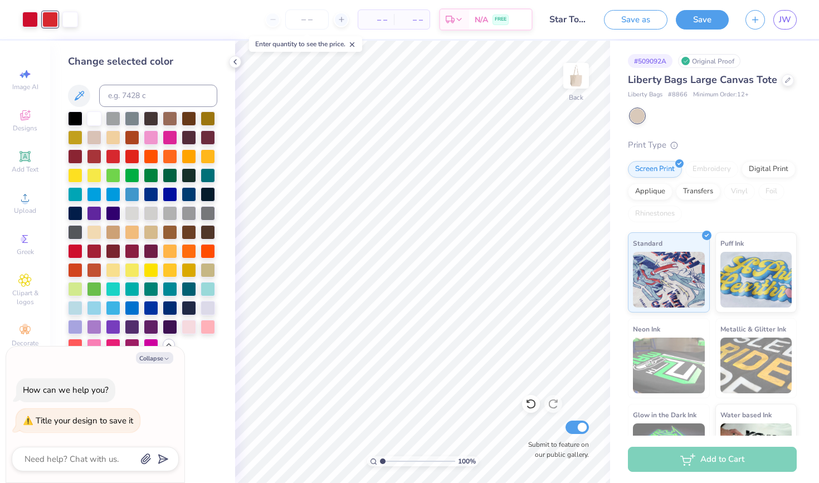
scroll to position [0, 0]
type textarea "x"
